Goal: Information Seeking & Learning: Learn about a topic

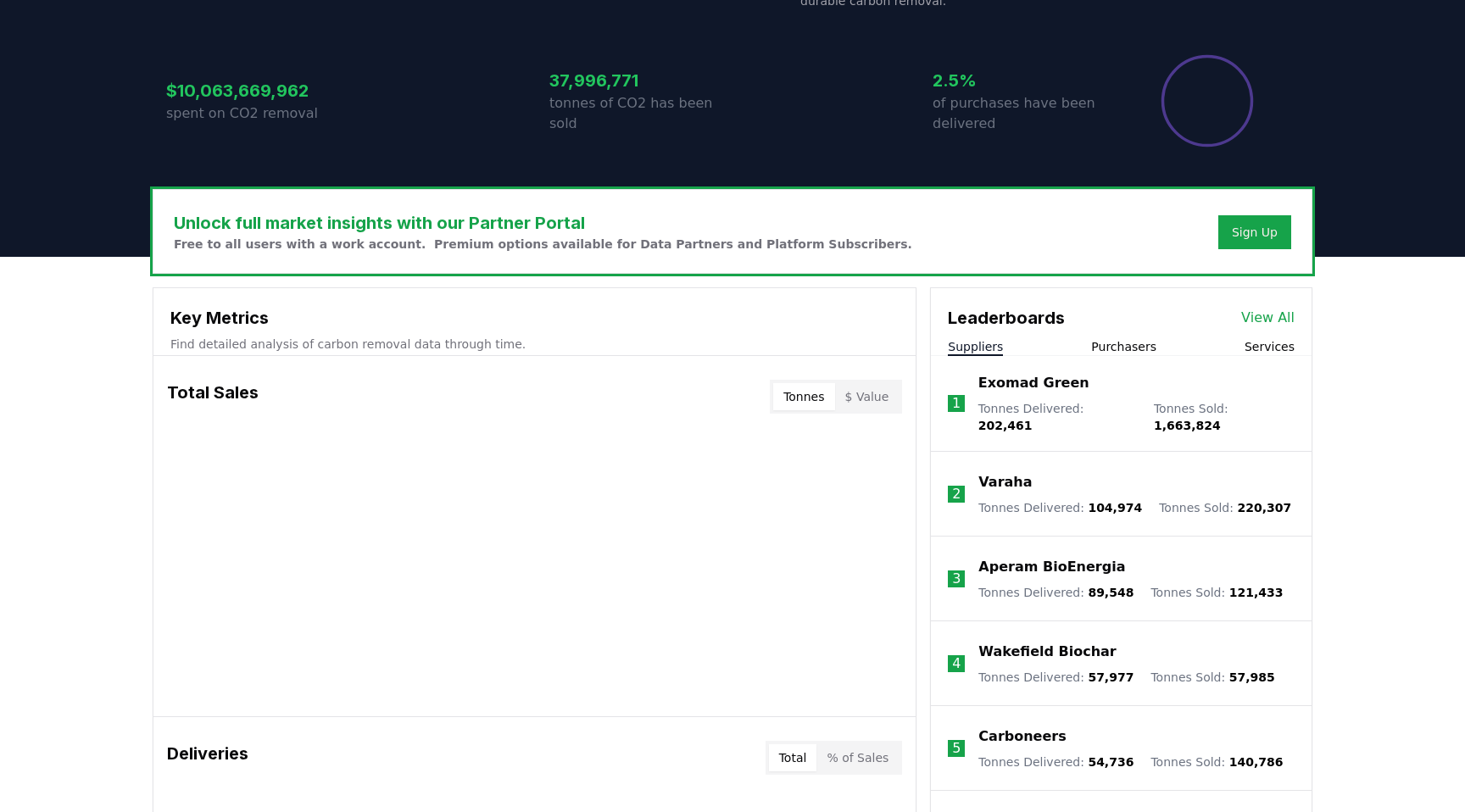
scroll to position [462, 0]
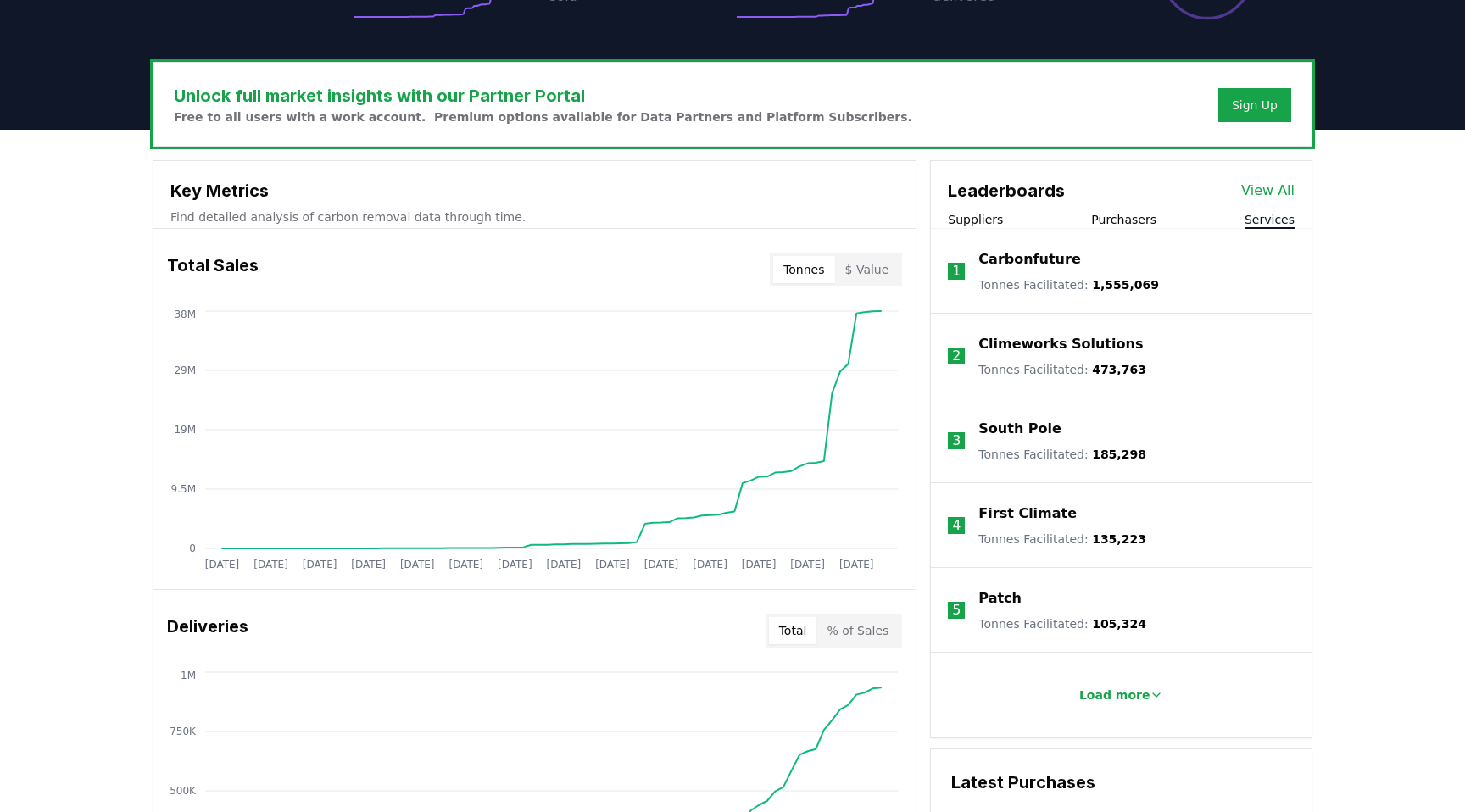
click at [1271, 219] on button "Services" at bounding box center [1269, 219] width 50 height 17
click at [1034, 260] on p "Carbonfuture" at bounding box center [1029, 259] width 101 height 20
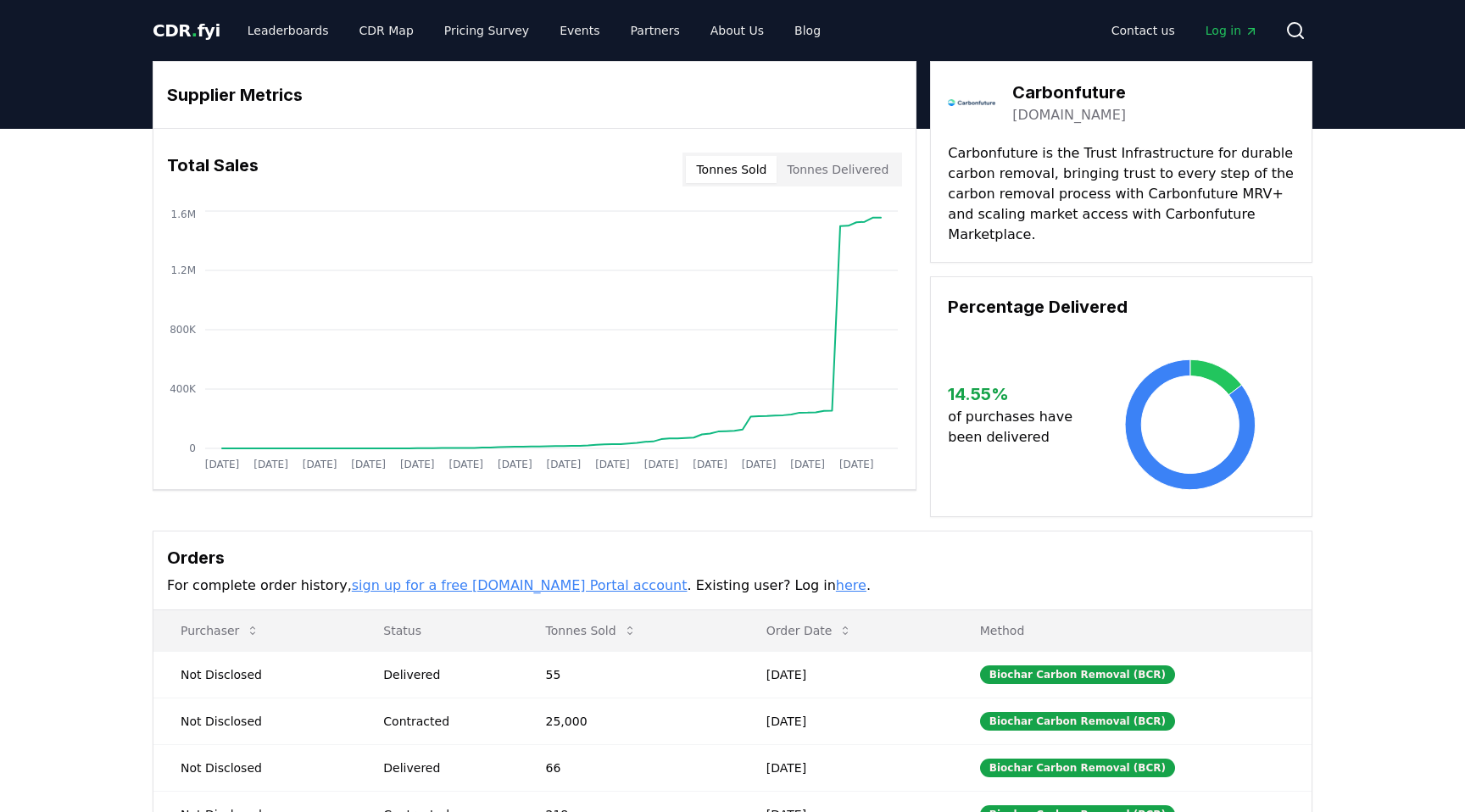
click at [839, 175] on button "Tonnes Delivered" at bounding box center [838, 169] width 122 height 27
click at [745, 173] on button "Tonnes Sold" at bounding box center [731, 169] width 91 height 27
click at [816, 163] on button "Tonnes Delivered" at bounding box center [838, 169] width 122 height 27
click at [742, 167] on button "Tonnes Sold" at bounding box center [731, 169] width 91 height 27
click at [812, 171] on button "Tonnes Delivered" at bounding box center [838, 169] width 122 height 27
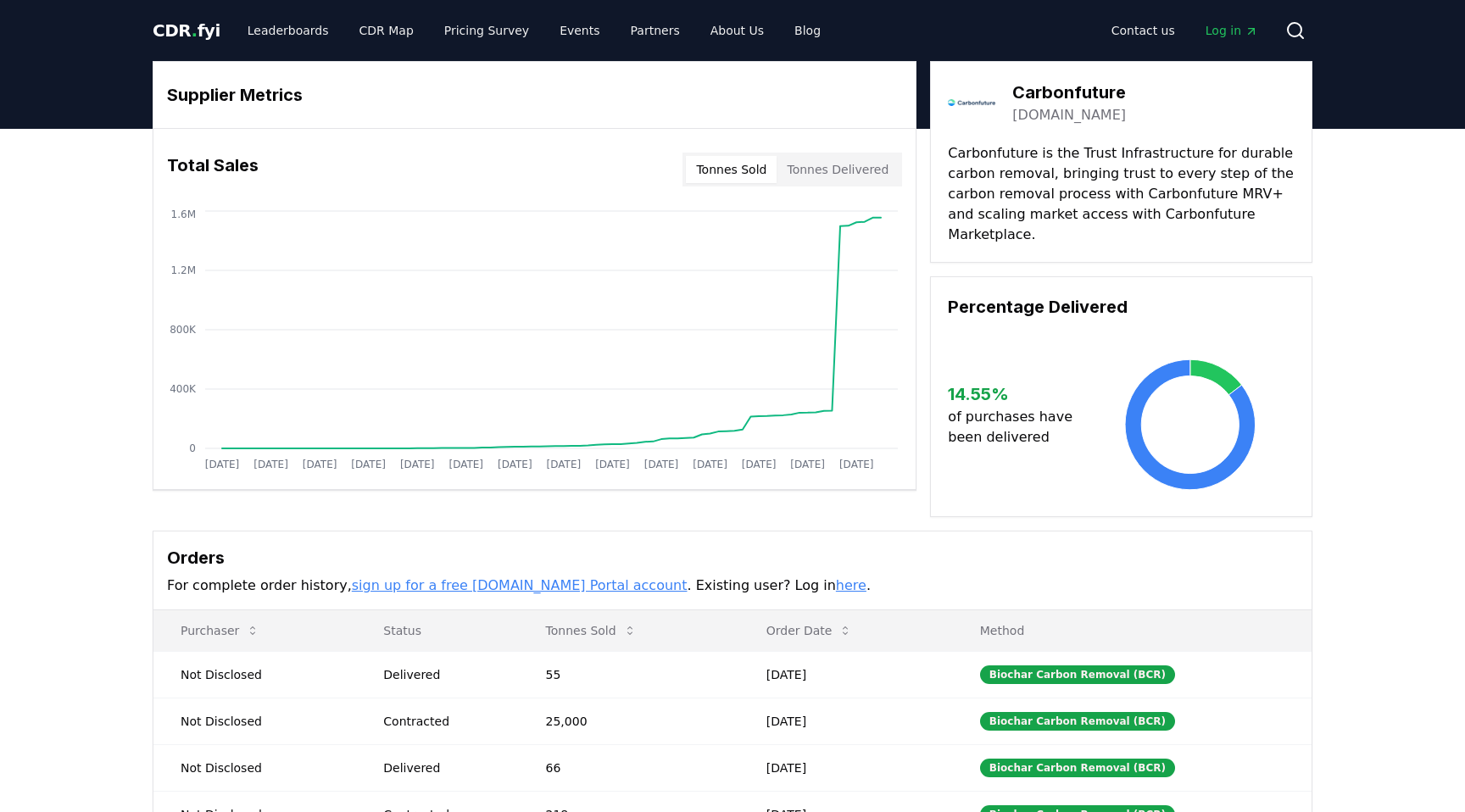
click at [739, 168] on button "Tonnes Sold" at bounding box center [731, 169] width 91 height 27
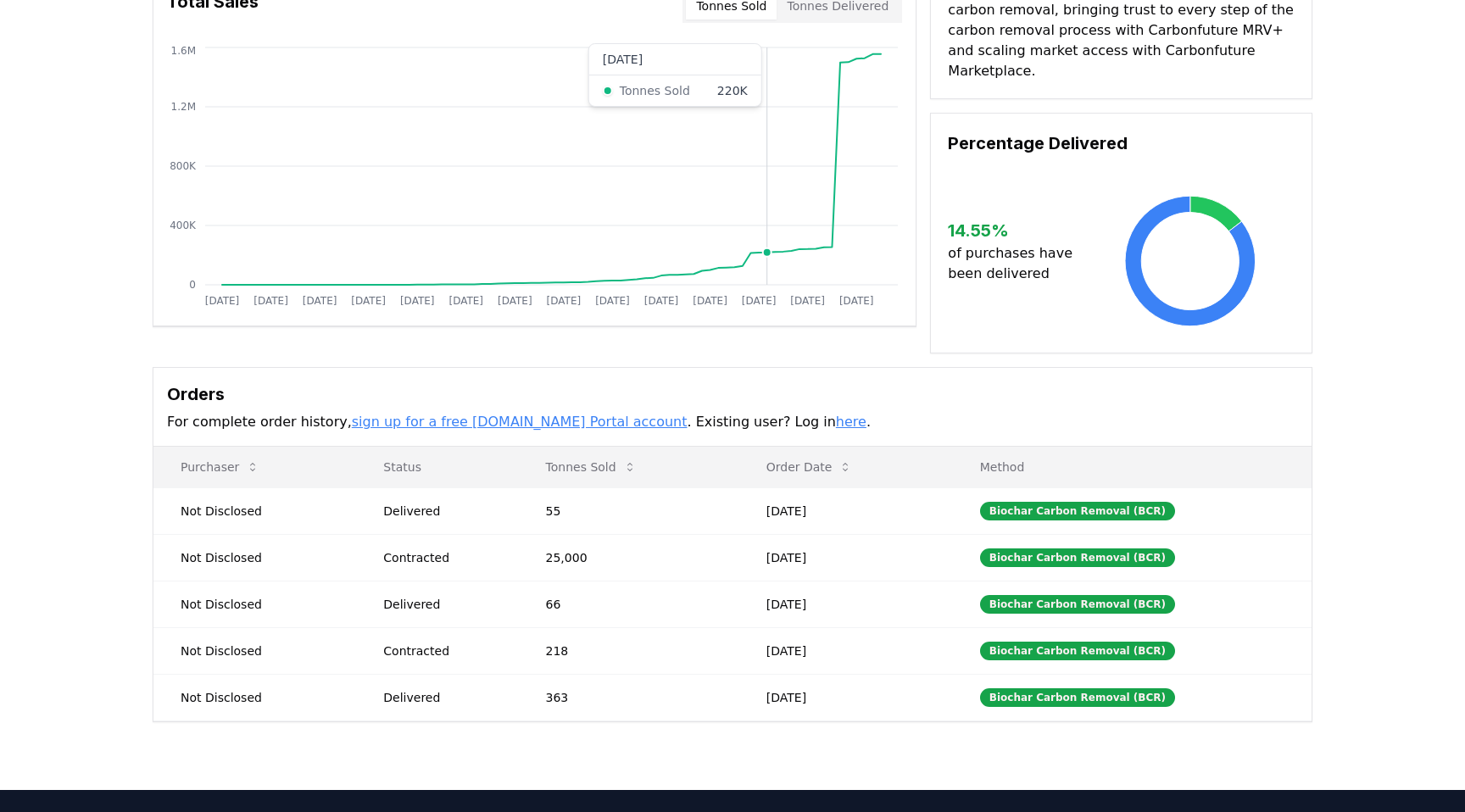
scroll to position [166, 0]
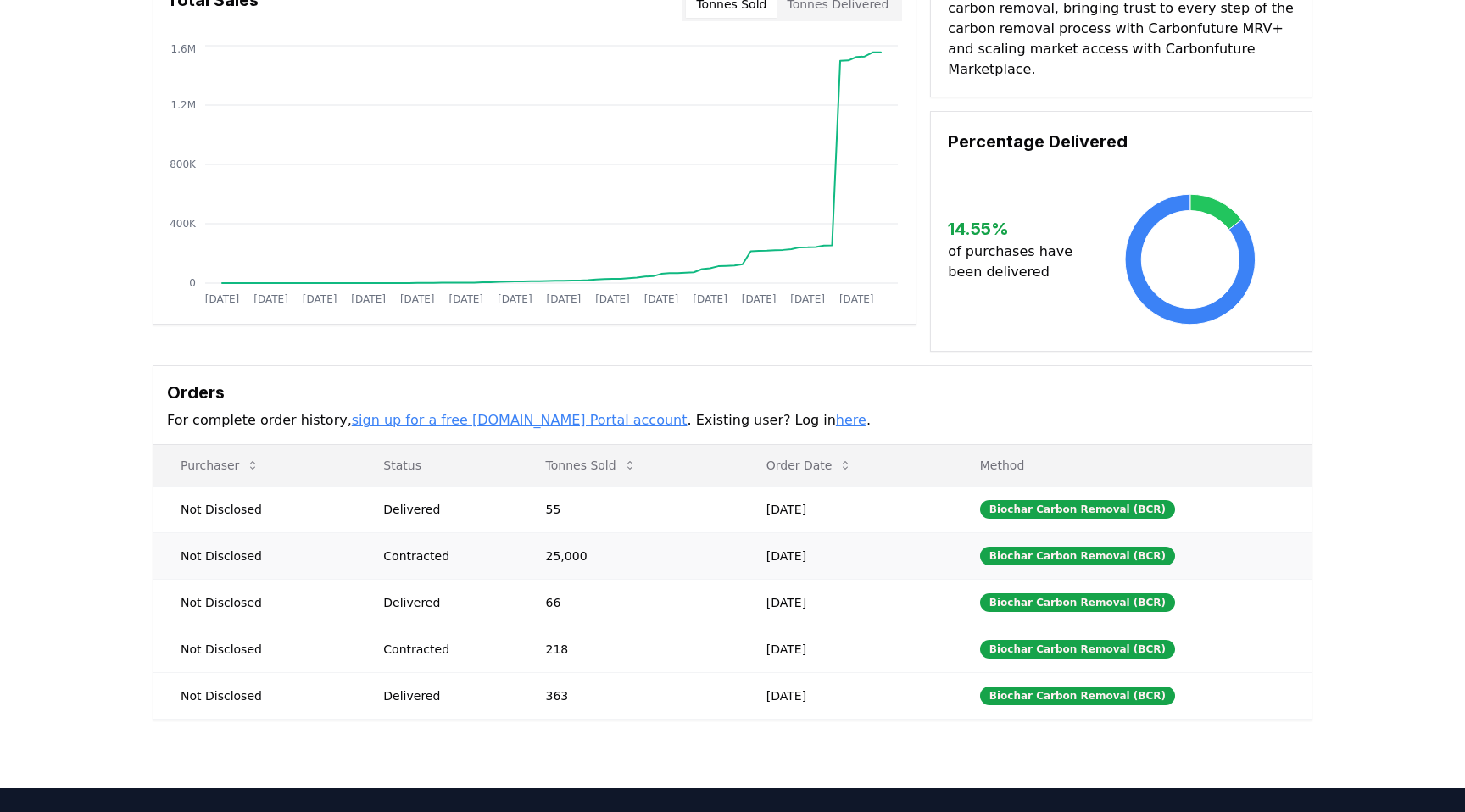
click at [834, 540] on td "[DATE]" at bounding box center [846, 555] width 214 height 46
click at [215, 536] on td "Not Disclosed" at bounding box center [254, 555] width 203 height 46
